Goal: Transaction & Acquisition: Obtain resource

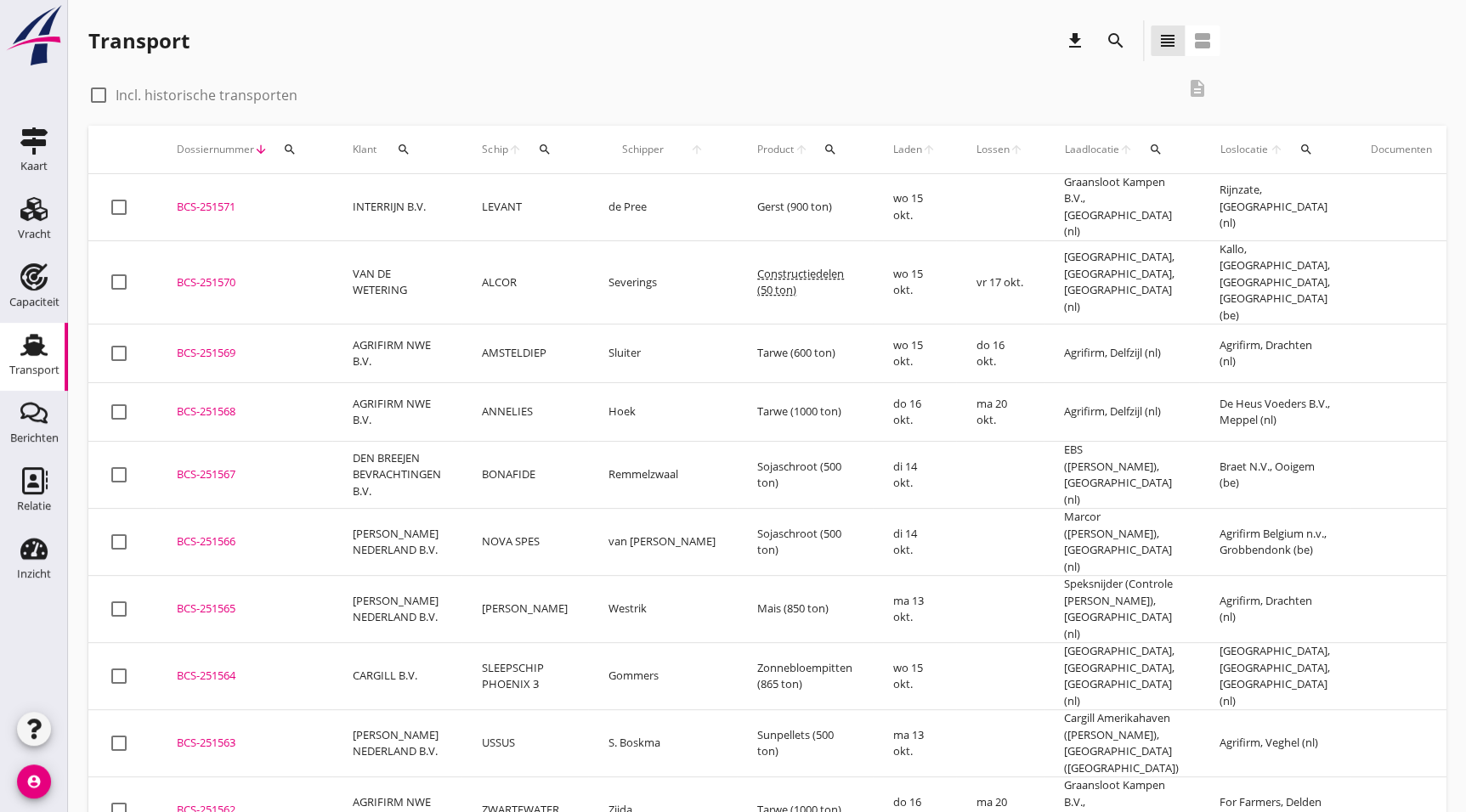
click at [210, 467] on div "BCS-251567" at bounding box center [244, 475] width 135 height 17
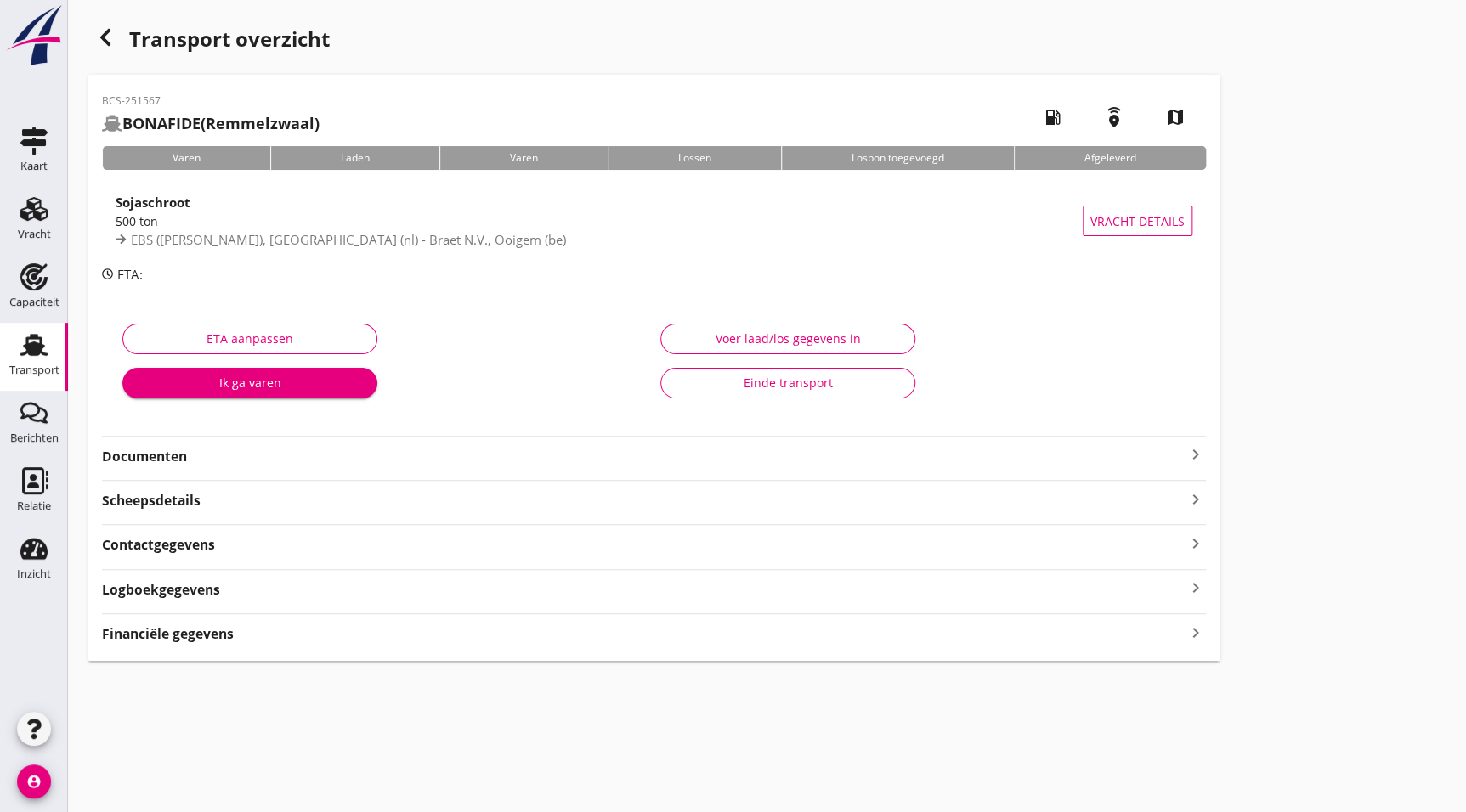
click at [190, 466] on strong "Documenten" at bounding box center [643, 456] width 1083 height 20
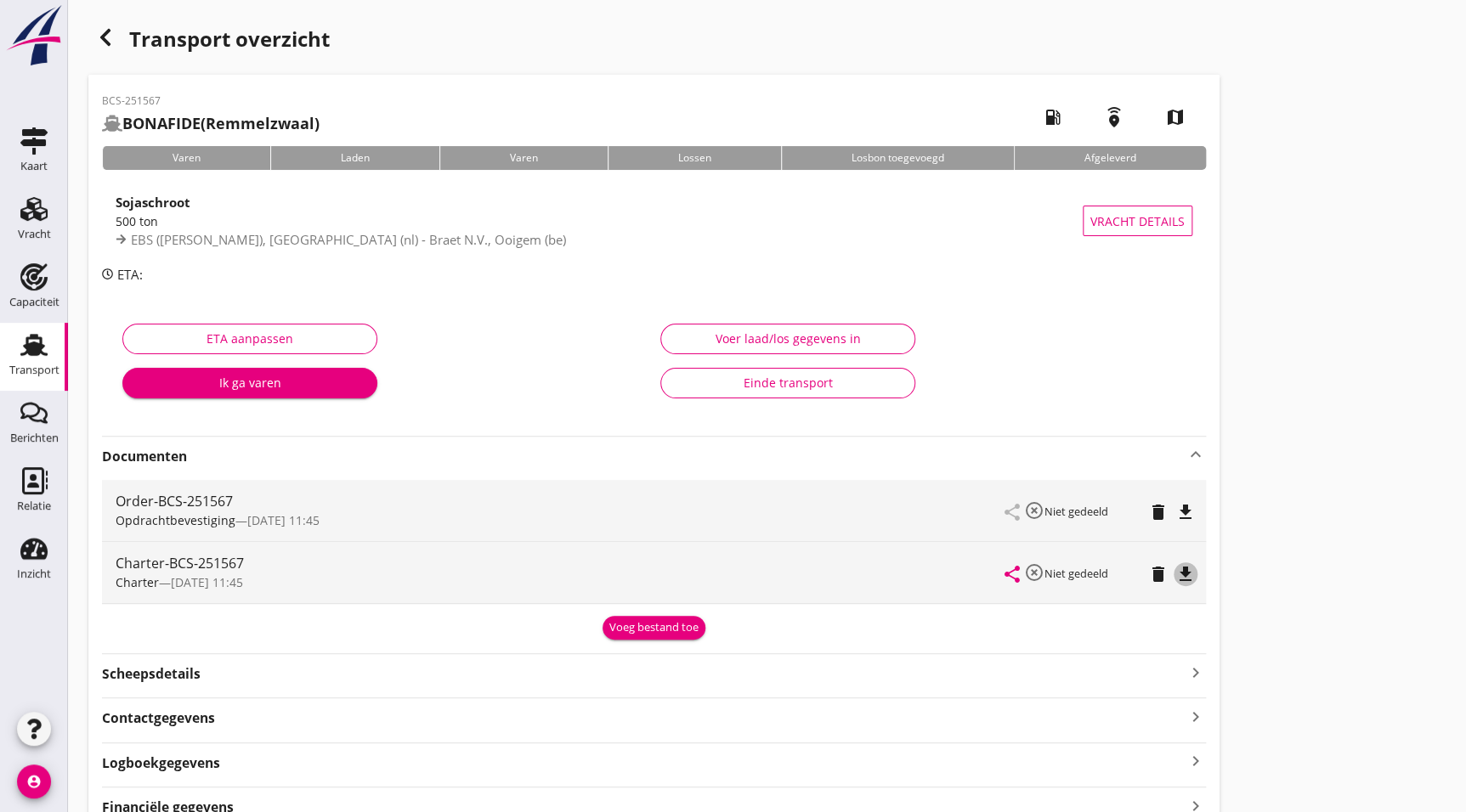
click at [1186, 572] on icon "file_download" at bounding box center [1185, 575] width 21 height 21
click at [100, 27] on icon "button" at bounding box center [106, 37] width 21 height 21
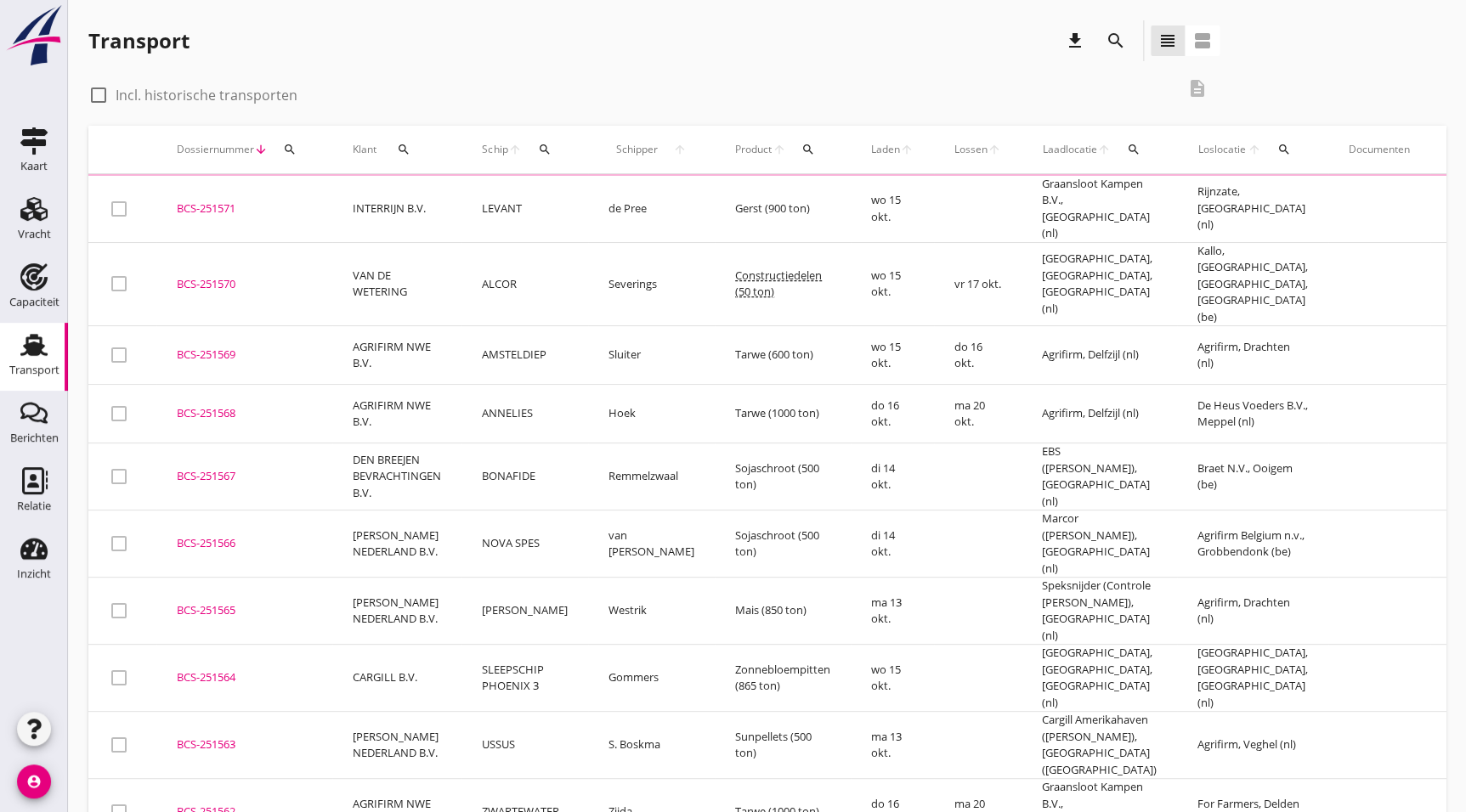
click at [211, 385] on td "BCS-251568 upload_file Drop hier uw bestand om het aan het dossier toe te voegen" at bounding box center [244, 415] width 176 height 59
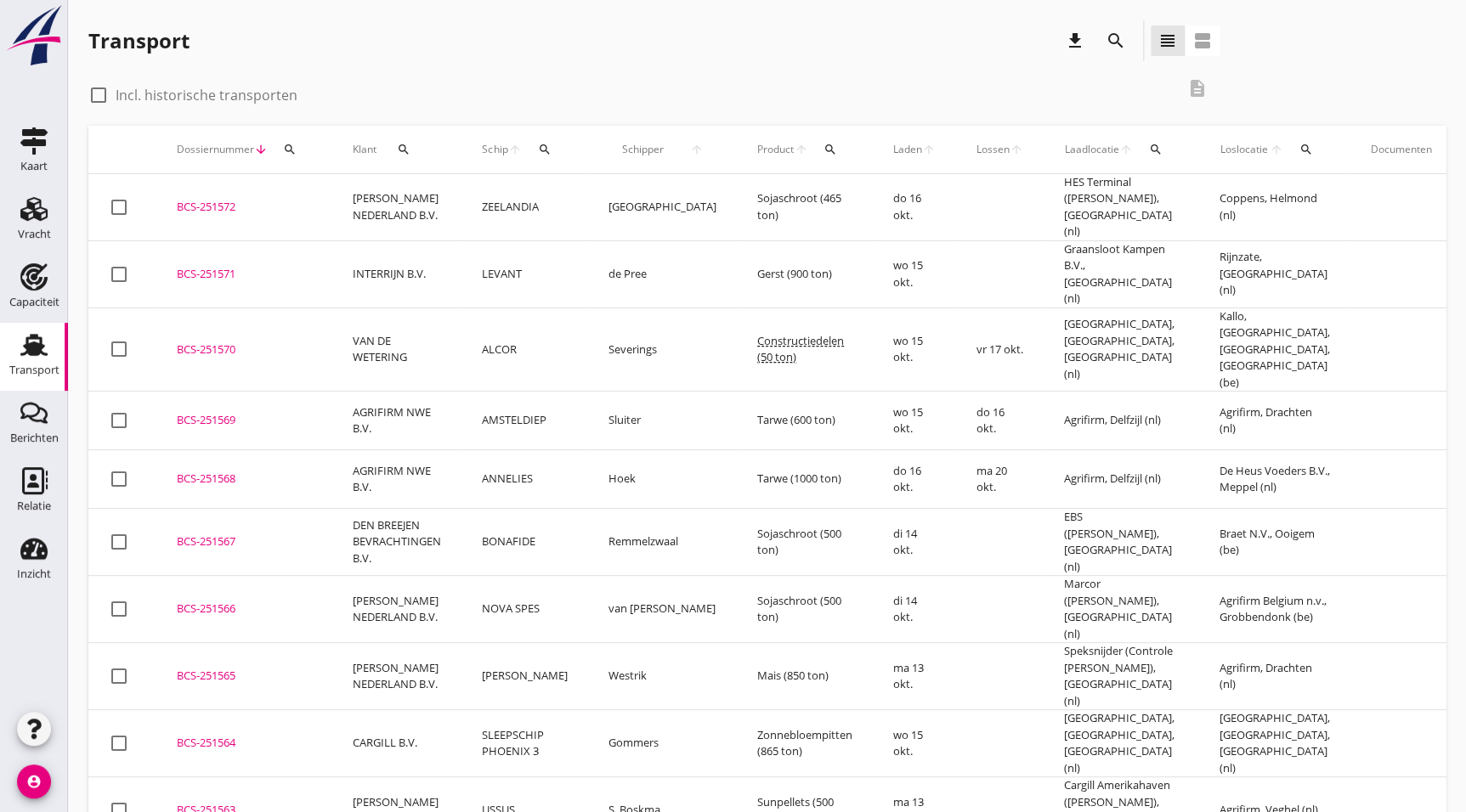
click at [227, 471] on div "BCS-251568" at bounding box center [244, 480] width 135 height 17
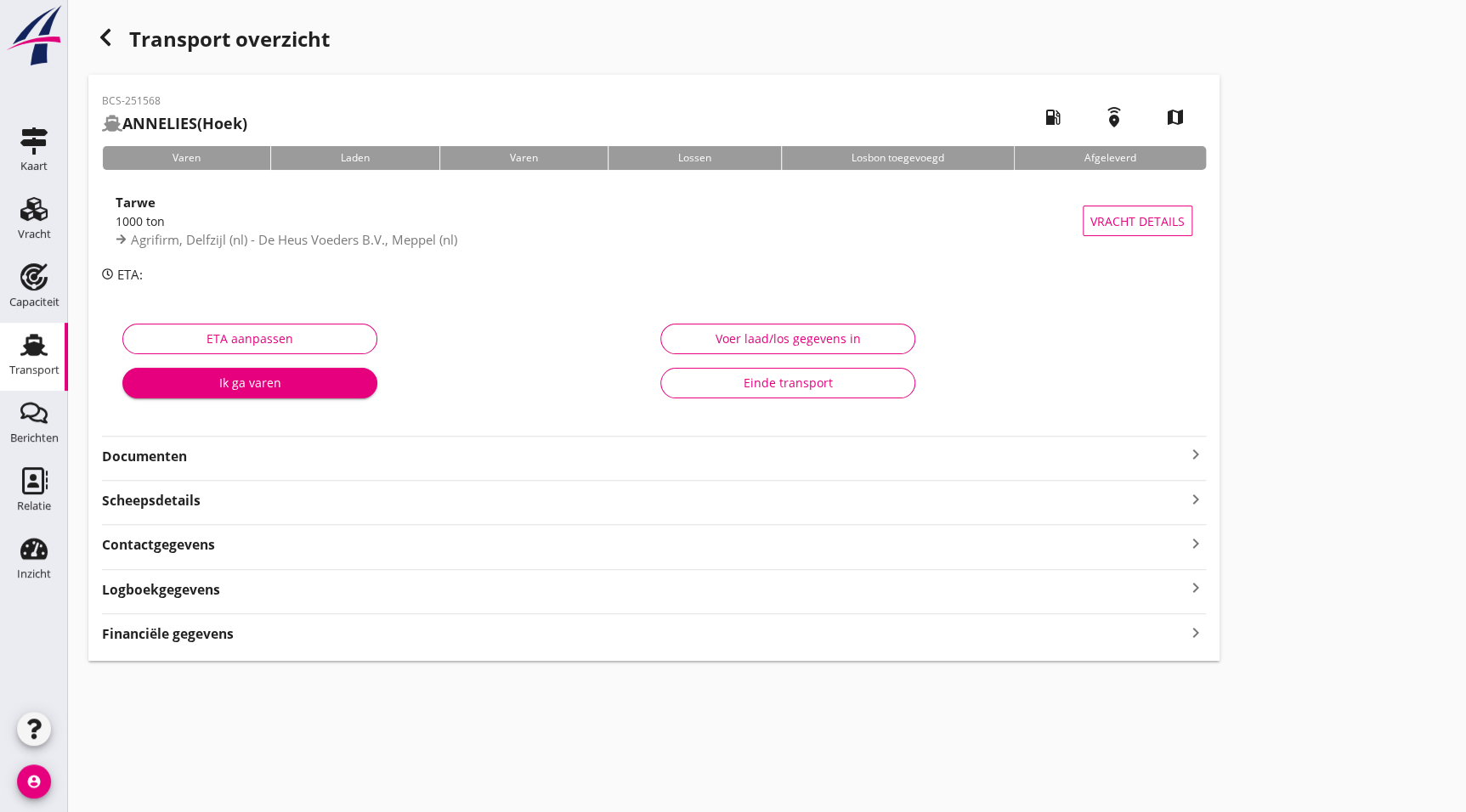
click at [171, 468] on div "BCS-251568 ANNELIES (Hoek) local_gas_station emergency_share map Varen Laden Va…" at bounding box center [654, 367] width 1131 height 586
click at [171, 465] on strong "Documenten" at bounding box center [643, 456] width 1083 height 20
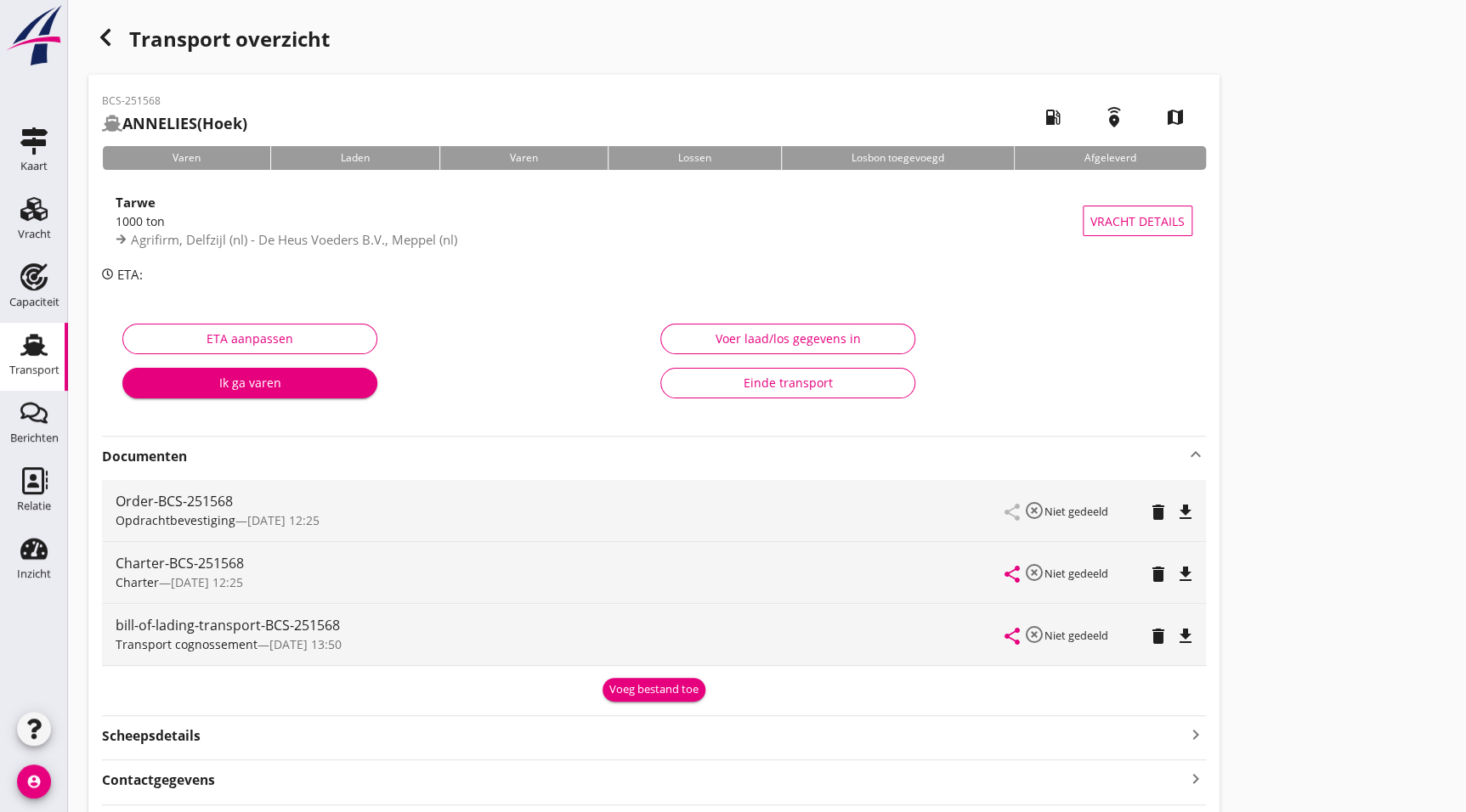
click at [1176, 564] on icon "file_download" at bounding box center [1185, 575] width 21 height 21
click at [109, 35] on icon "button" at bounding box center [106, 37] width 21 height 21
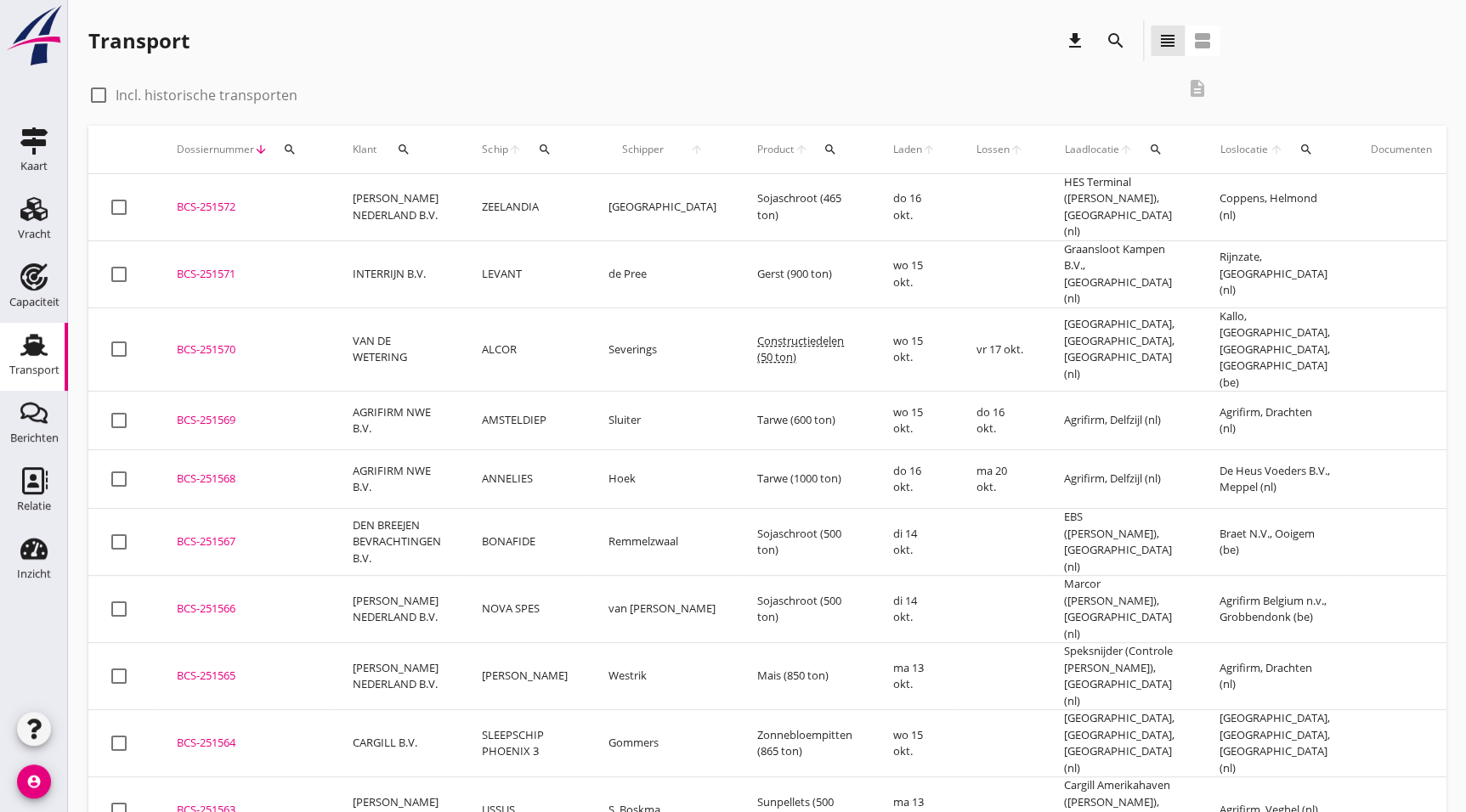
click at [235, 391] on td "BCS-251569 upload_file Drop hier uw bestand om het aan het dossier toe te voegen" at bounding box center [244, 421] width 176 height 59
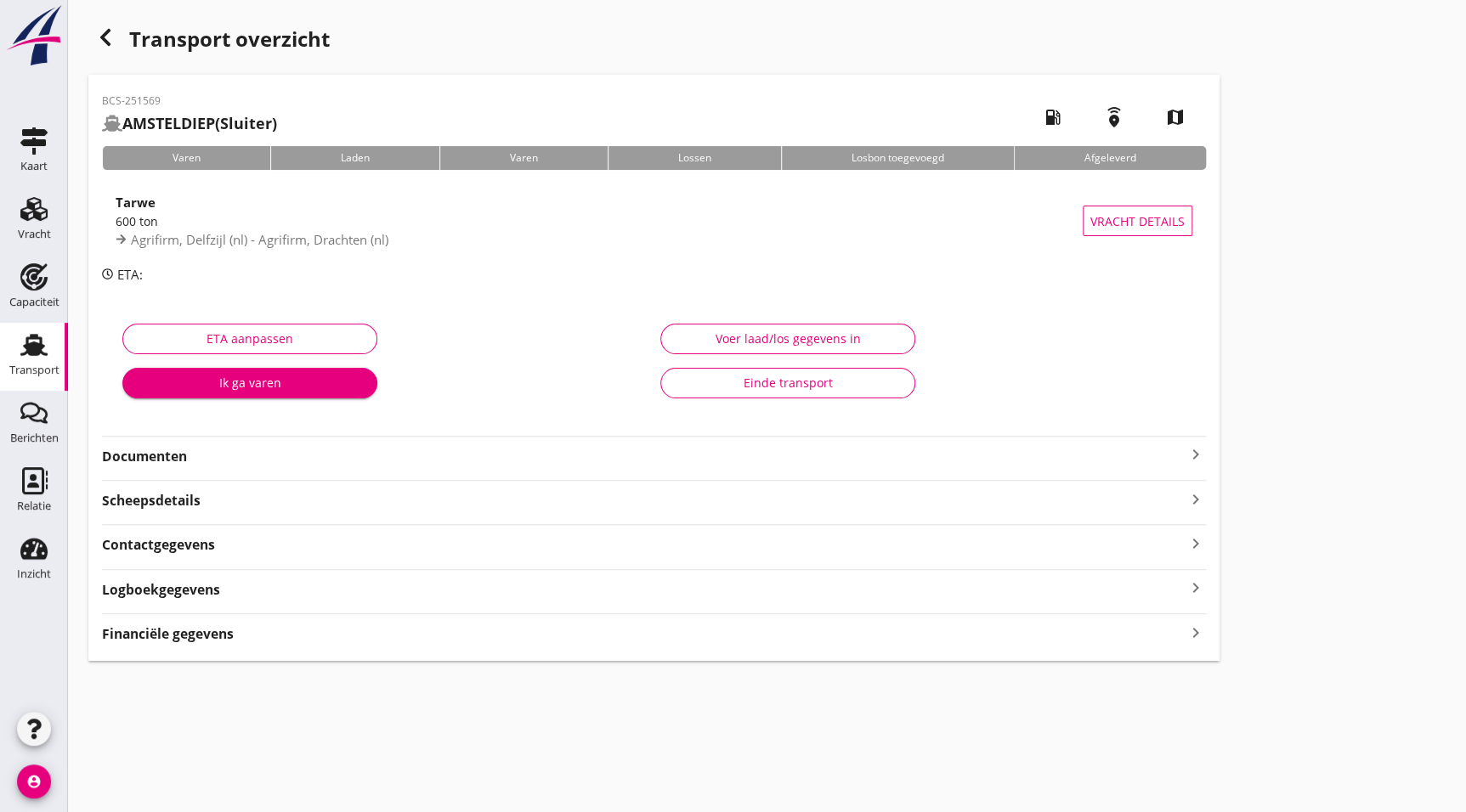
click at [273, 450] on strong "Documenten" at bounding box center [643, 456] width 1083 height 20
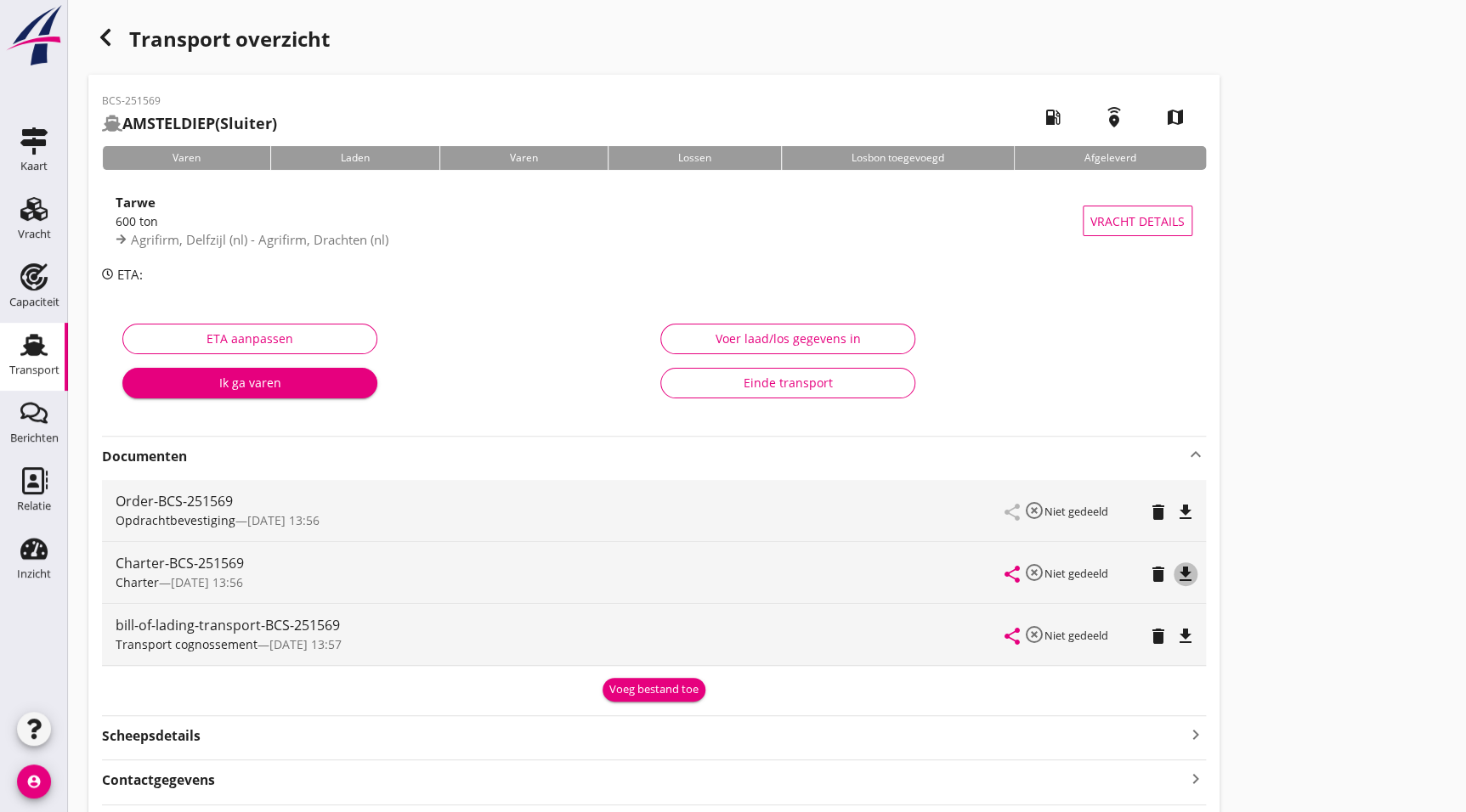
click at [1185, 569] on icon "file_download" at bounding box center [1185, 575] width 21 height 21
click at [115, 34] on icon "button" at bounding box center [106, 37] width 21 height 21
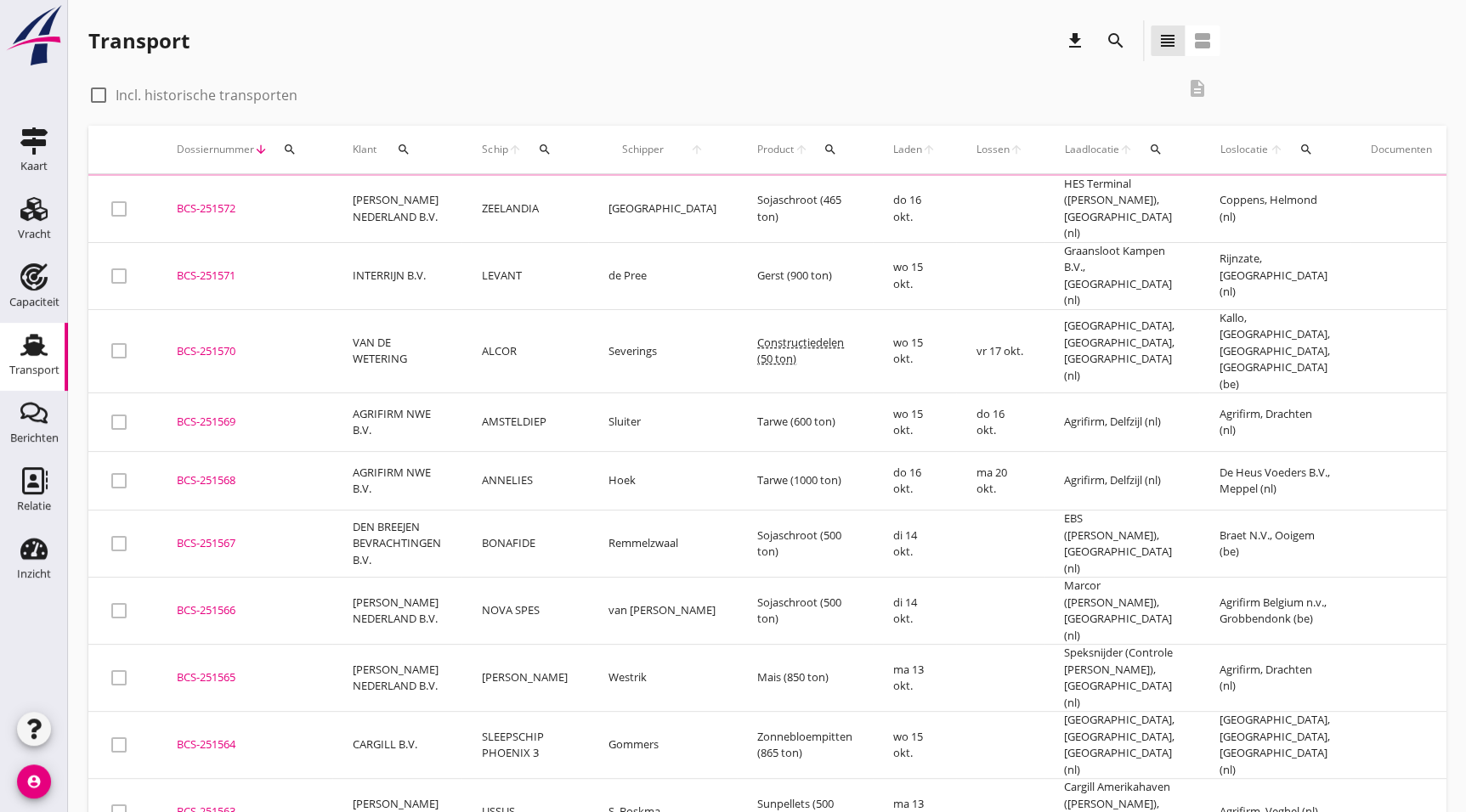
click at [227, 344] on div "BCS-251570" at bounding box center [244, 352] width 135 height 17
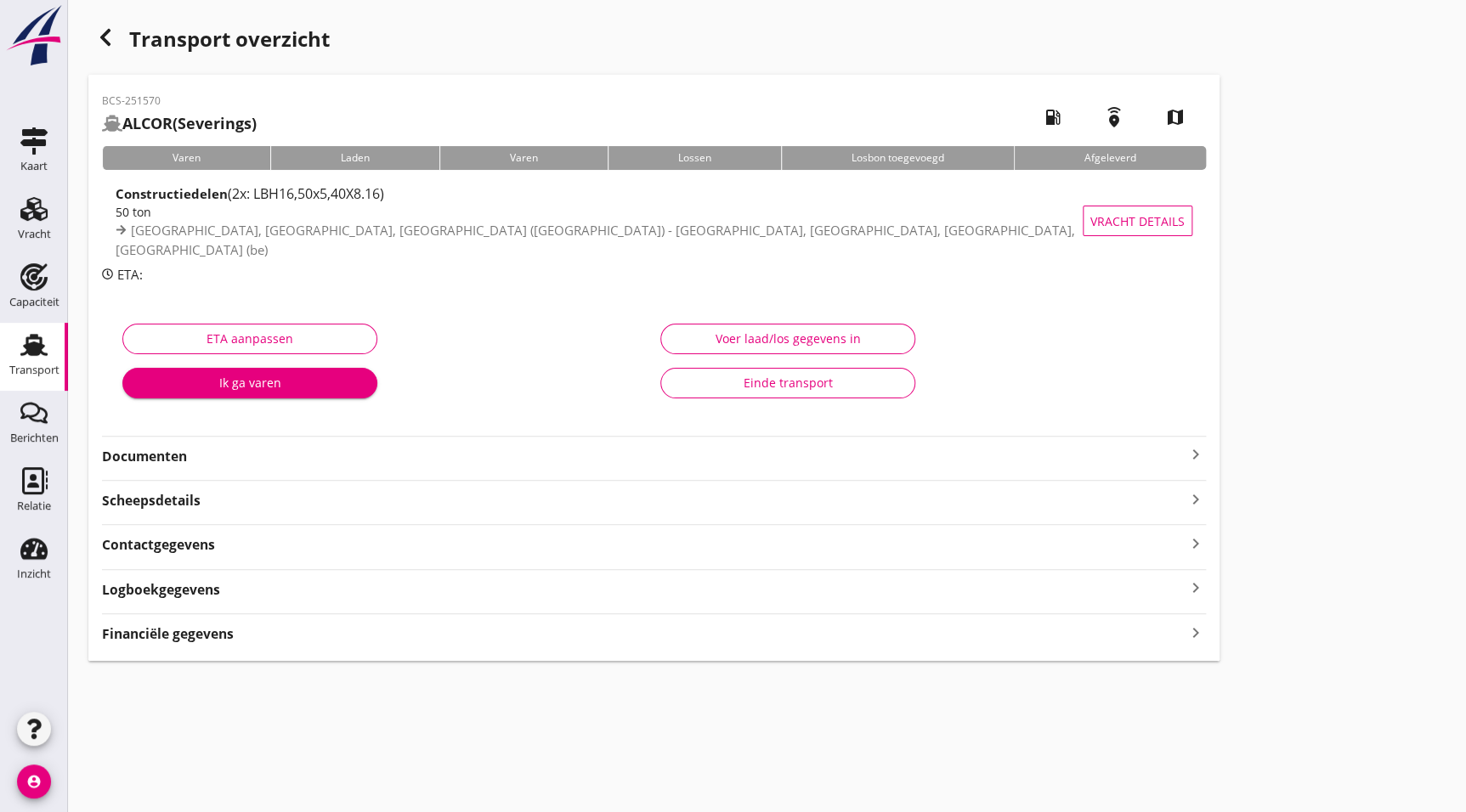
click at [178, 447] on strong "Documenten" at bounding box center [643, 456] width 1083 height 20
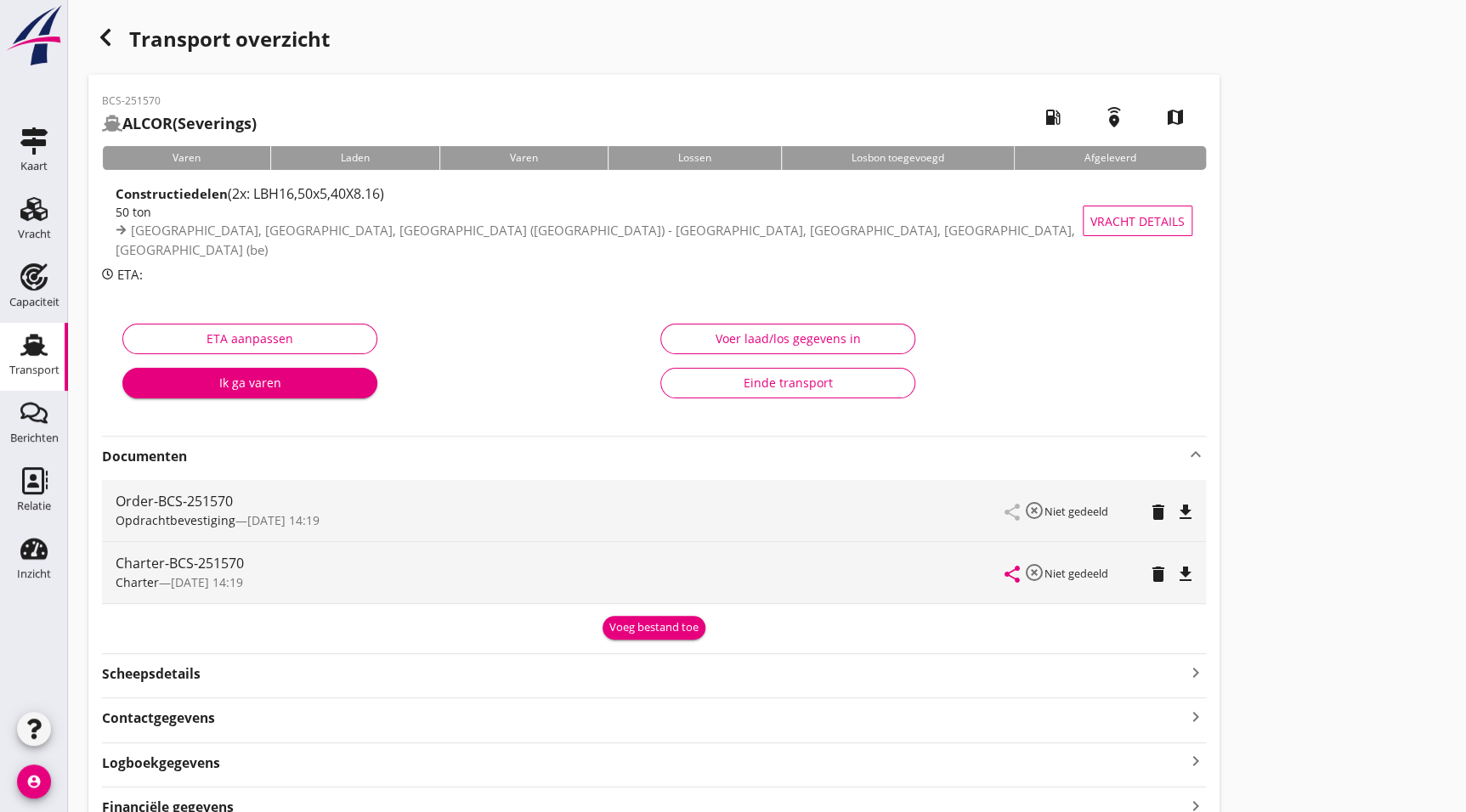
click at [1189, 572] on icon "file_download" at bounding box center [1185, 575] width 21 height 21
click at [111, 24] on div "button" at bounding box center [105, 37] width 34 height 34
